Goal: Transaction & Acquisition: Register for event/course

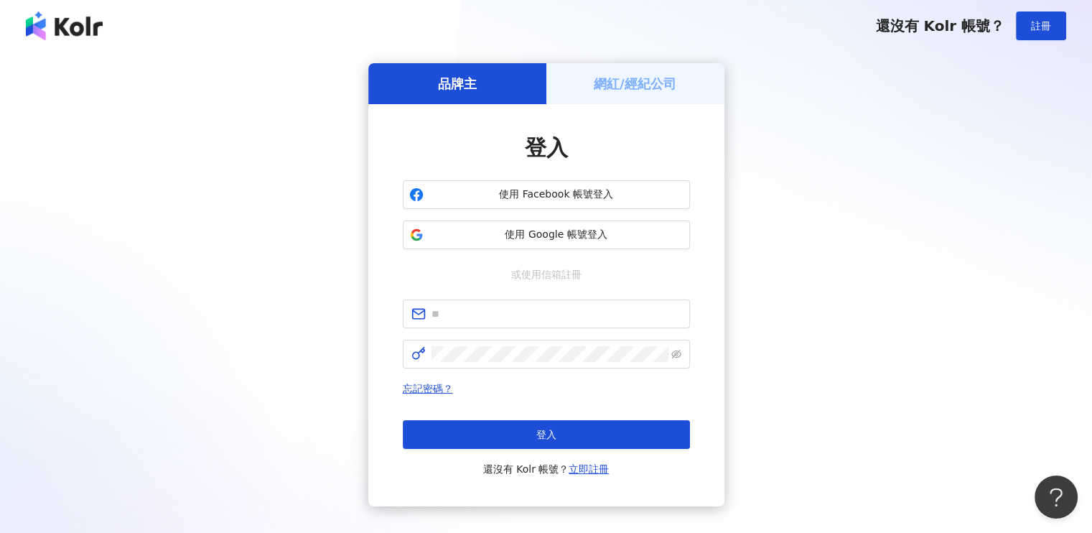
click at [646, 89] on h5 "網紅/經紀公司" at bounding box center [635, 84] width 83 height 18
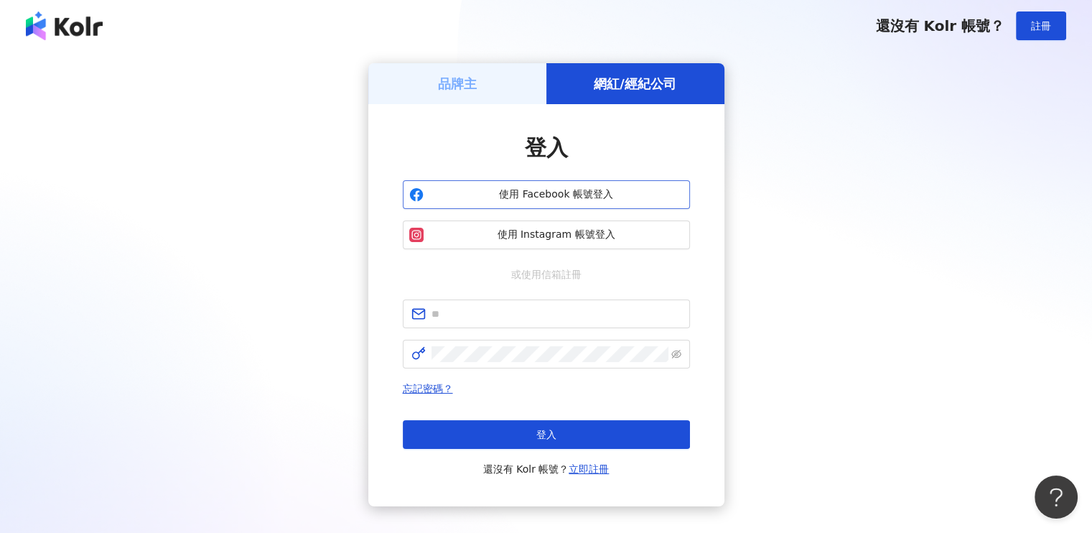
click at [545, 197] on span "使用 Facebook 帳號登入" at bounding box center [556, 194] width 254 height 14
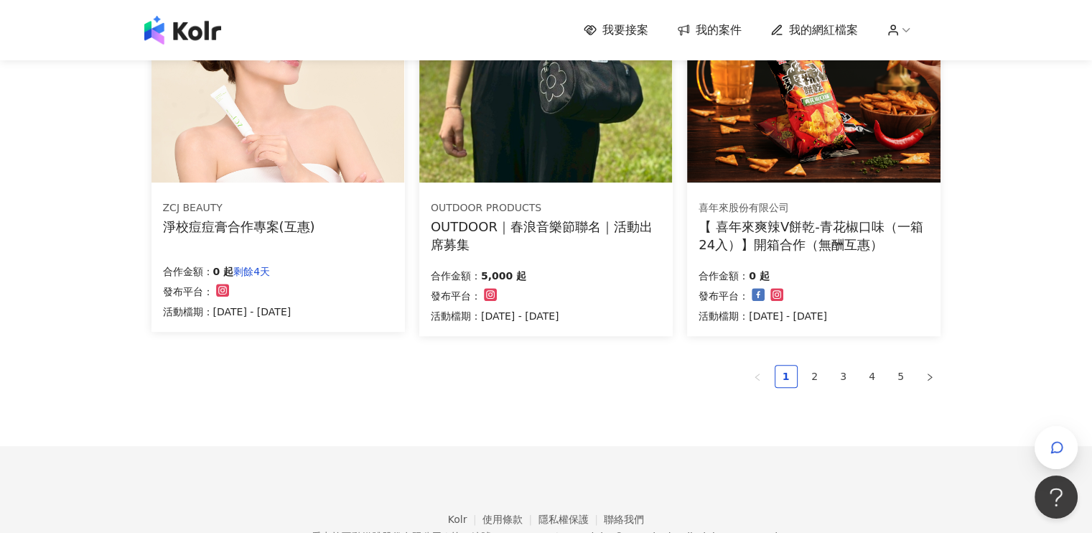
scroll to position [1005, 0]
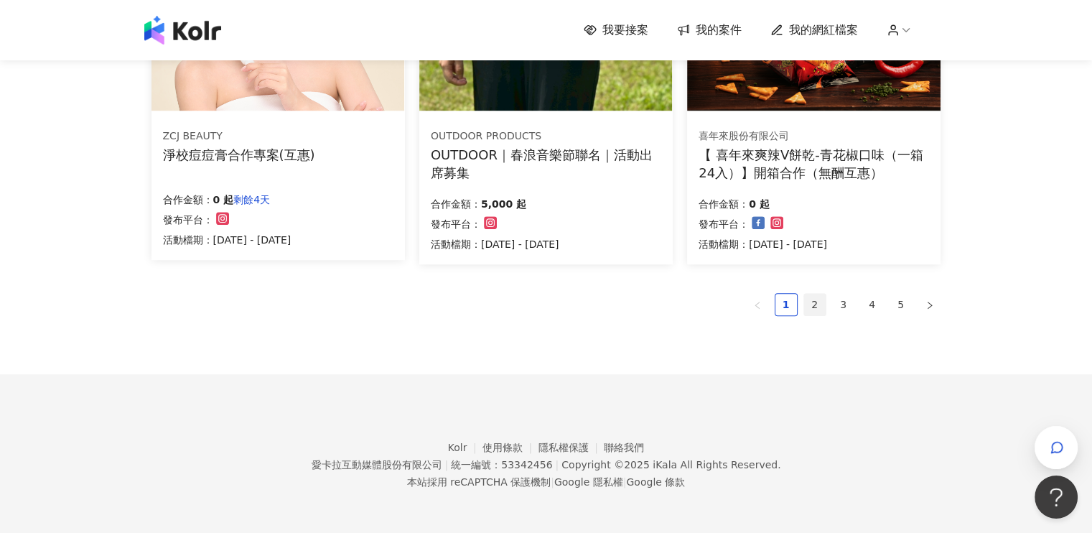
click at [812, 301] on link "2" at bounding box center [815, 305] width 22 height 22
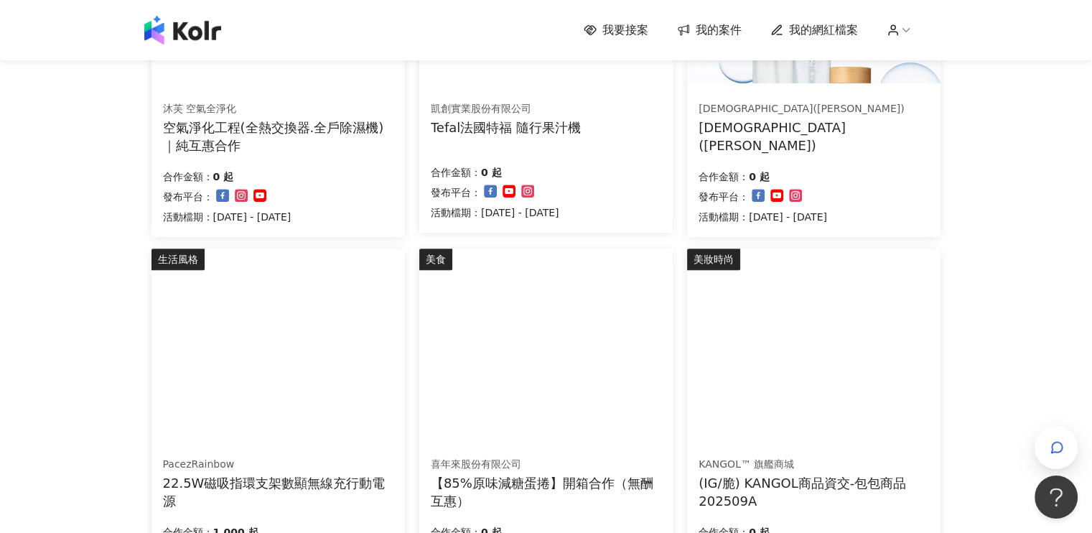
scroll to position [861, 0]
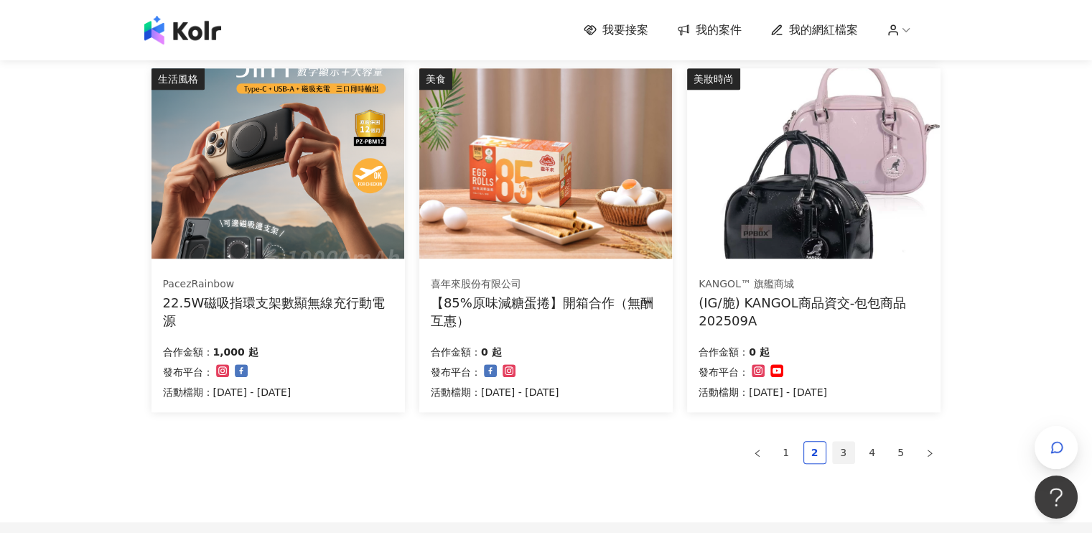
click at [848, 449] on link "3" at bounding box center [844, 452] width 22 height 22
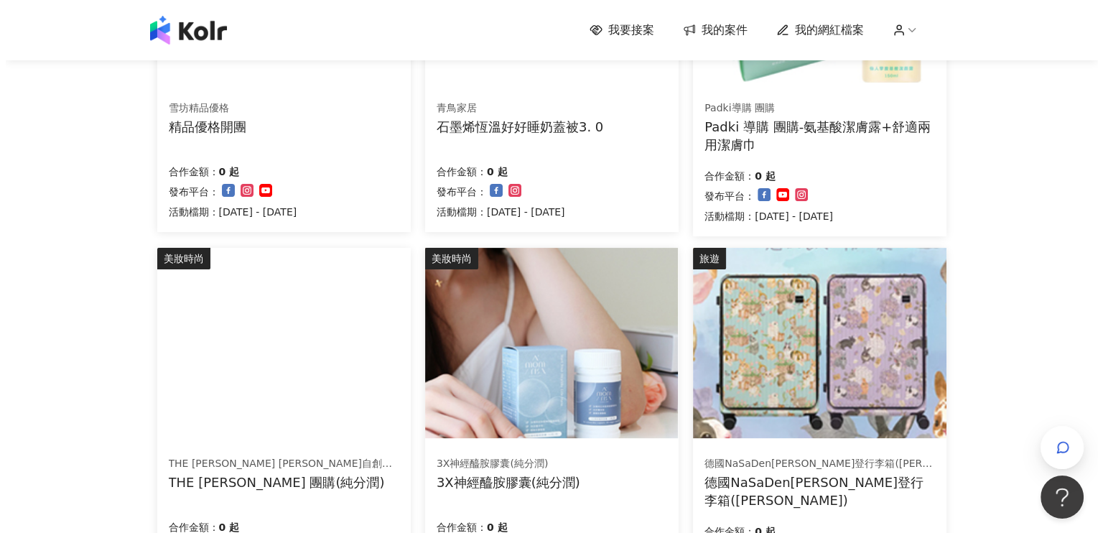
scroll to position [72, 0]
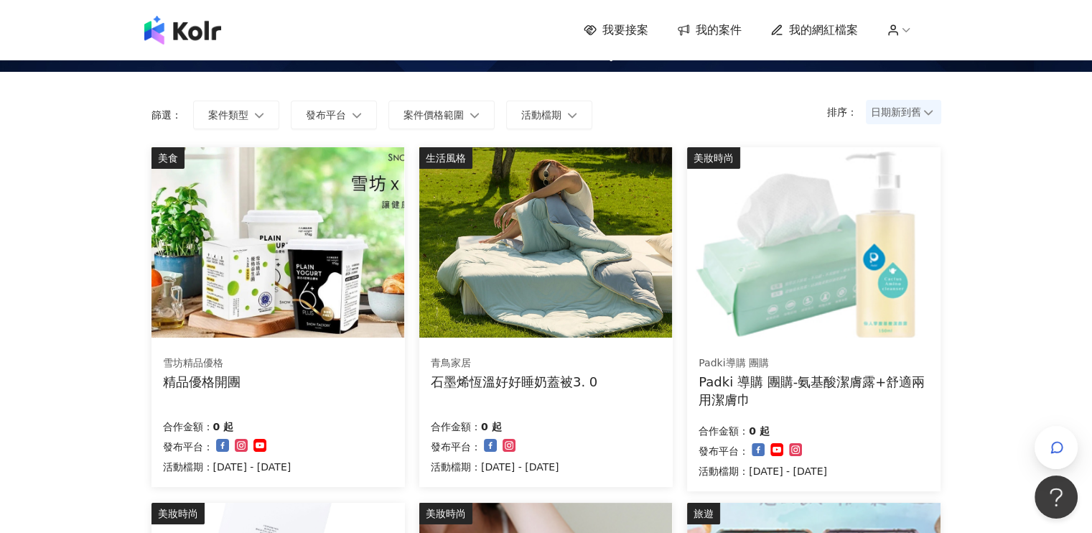
click at [586, 269] on img at bounding box center [545, 242] width 253 height 190
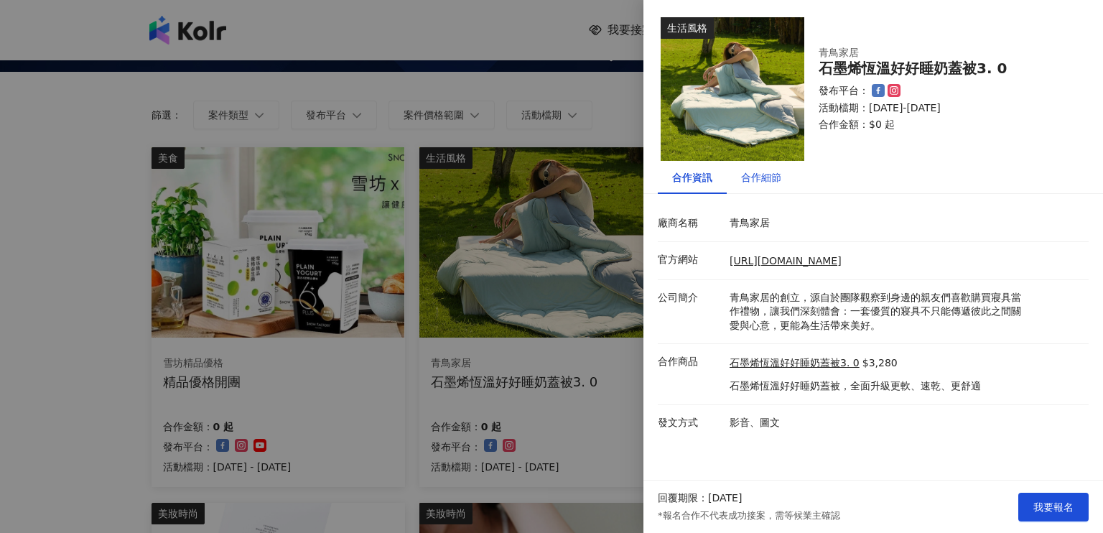
click at [769, 177] on div "合作細節" at bounding box center [761, 177] width 40 height 16
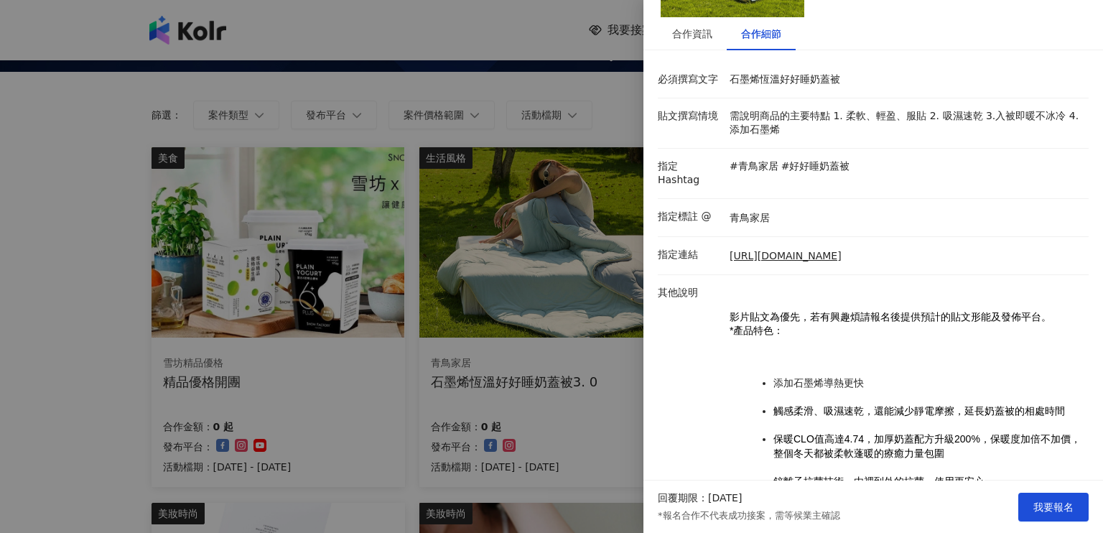
scroll to position [261, 0]
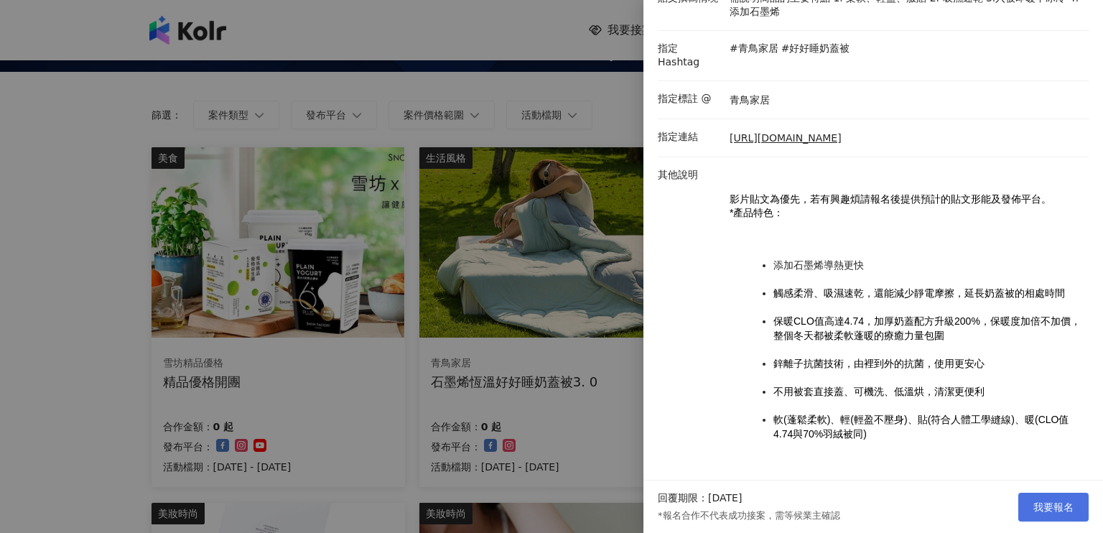
click at [1055, 515] on button "我要報名" at bounding box center [1053, 506] width 70 height 29
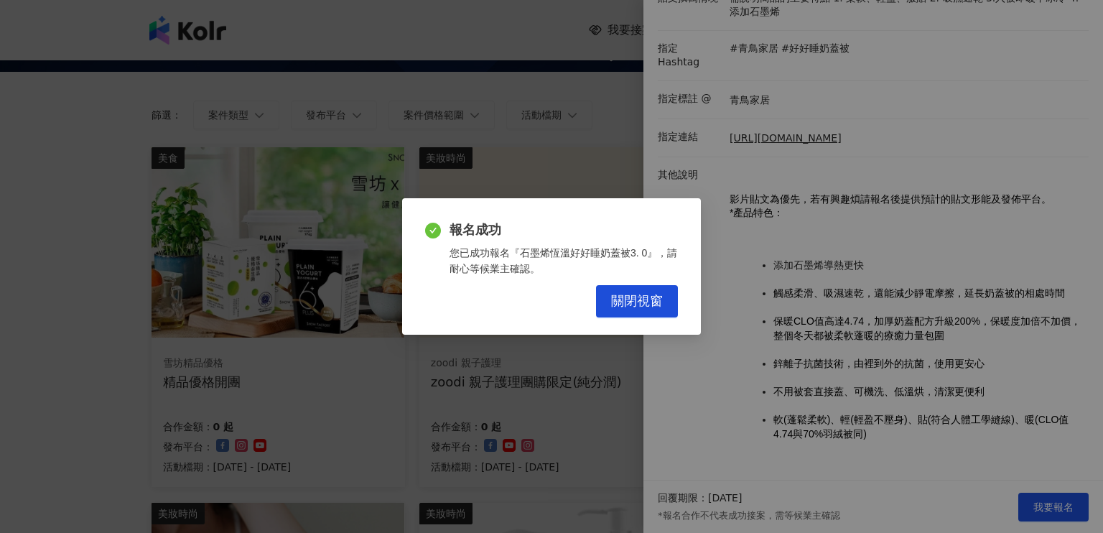
click at [614, 280] on div "報名成功 您已成功報名『石墨烯恆溫好好睡奶蓋被3. 0』，請耐心等候業主確認。 關閉視窗" at bounding box center [551, 269] width 253 height 96
click at [645, 305] on span "關閉視窗" at bounding box center [637, 302] width 52 height 16
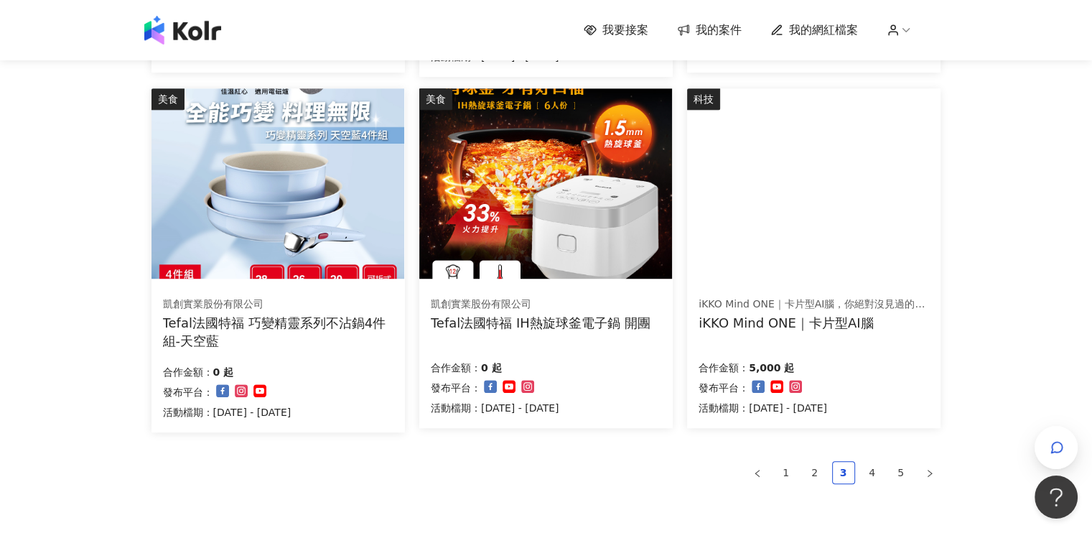
scroll to position [861, 0]
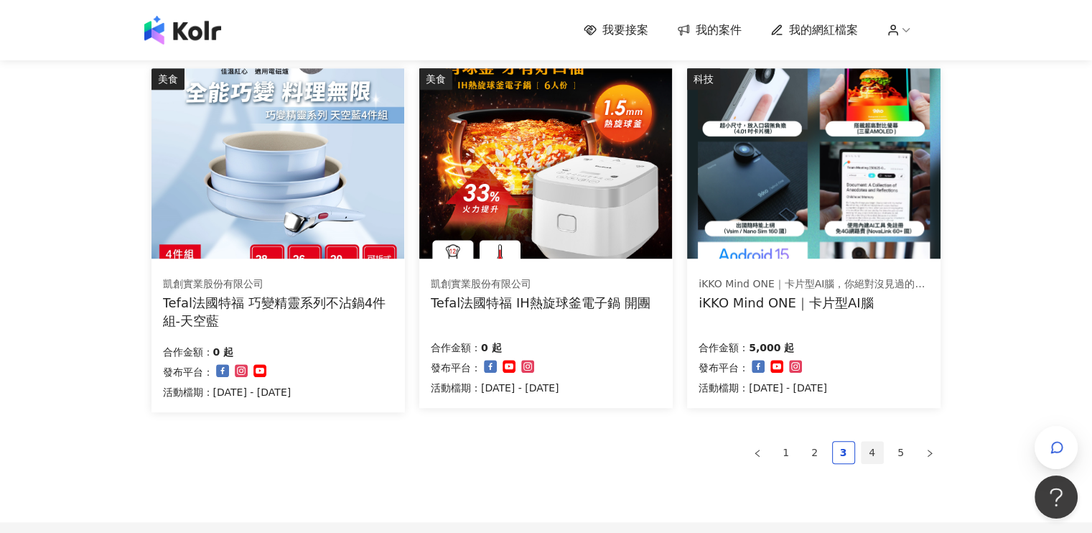
click at [864, 448] on link "4" at bounding box center [872, 452] width 22 height 22
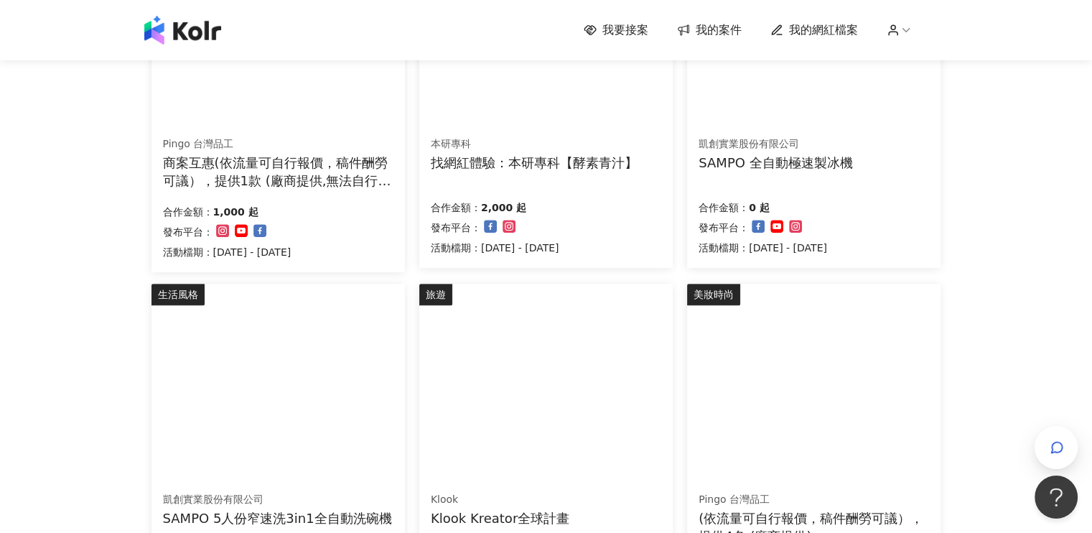
scroll to position [790, 0]
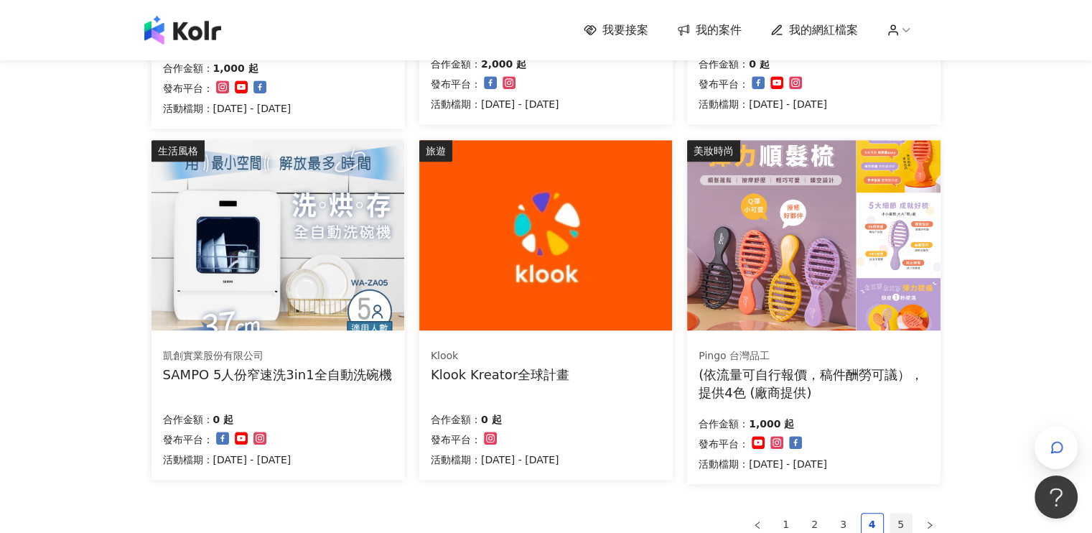
click at [897, 525] on link "5" at bounding box center [901, 524] width 22 height 22
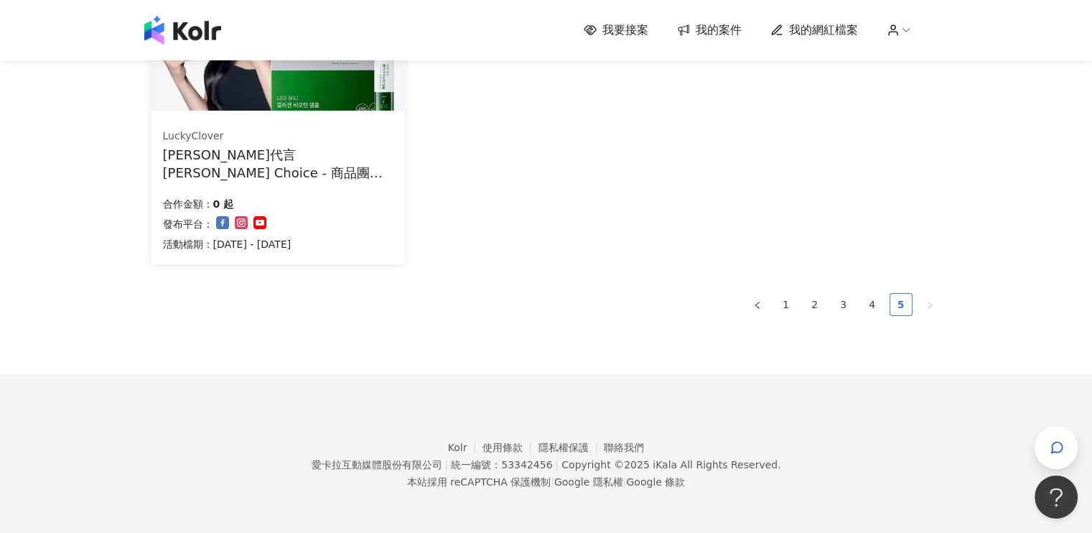
scroll to position [0, 0]
